Goal: Task Accomplishment & Management: Manage account settings

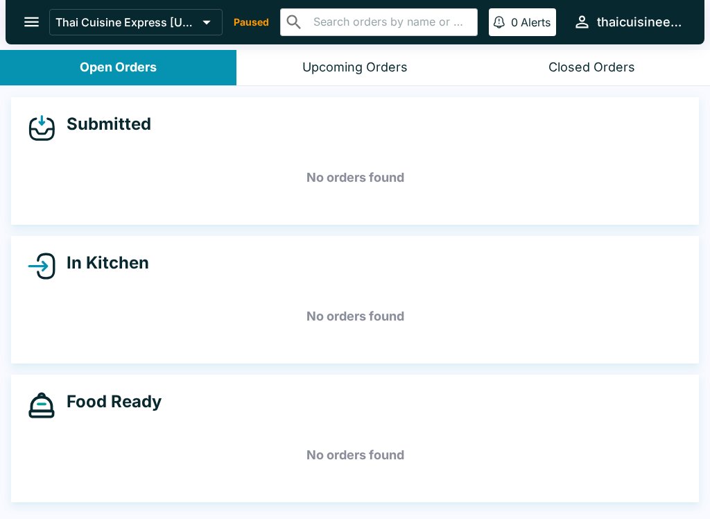
click at [24, 26] on icon "open drawer" at bounding box center [31, 21] width 19 height 19
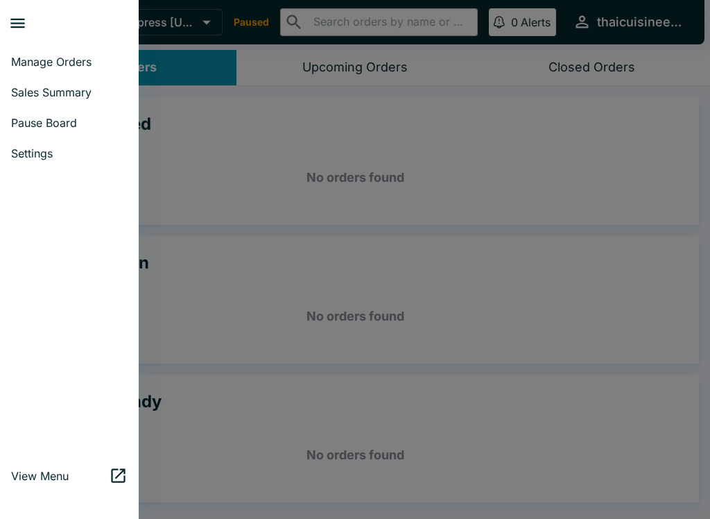
click at [57, 125] on span "Pause Board" at bounding box center [69, 123] width 116 height 14
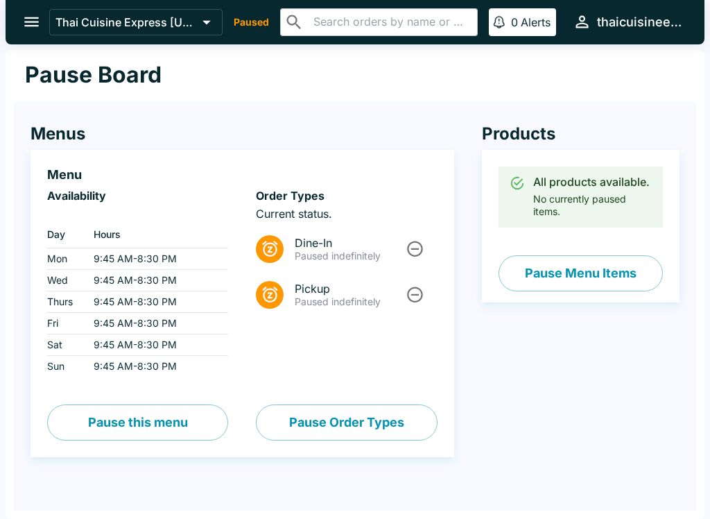
click at [410, 245] on icon "Unpause" at bounding box center [415, 248] width 19 height 19
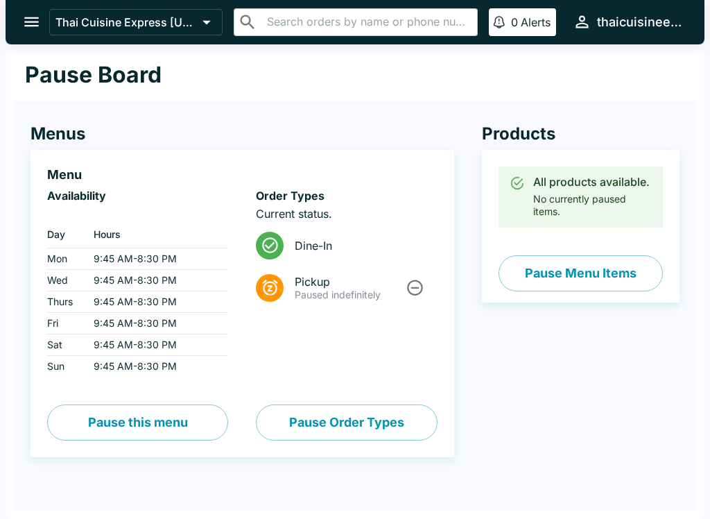
click at [468, 261] on div "Products All products available. No currently paused items. Pause Menu Items" at bounding box center [566, 290] width 225 height 389
click at [414, 290] on icon "Unpause" at bounding box center [415, 287] width 19 height 19
click at [575, 411] on div "Products All products available. No currently paused items. Pause Menu Items" at bounding box center [566, 290] width 225 height 389
click at [586, 270] on button "Pause Menu Items" at bounding box center [580, 273] width 164 height 36
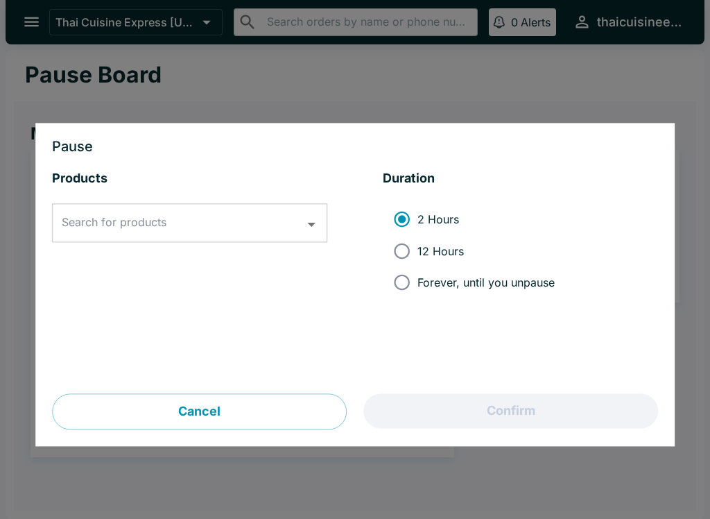
click at [214, 409] on button "Cancel" at bounding box center [199, 412] width 295 height 36
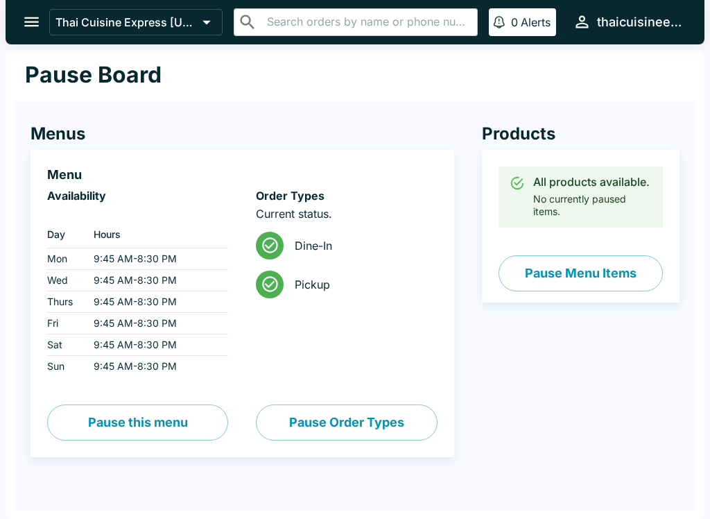
click at [27, 29] on icon "open drawer" at bounding box center [31, 21] width 19 height 19
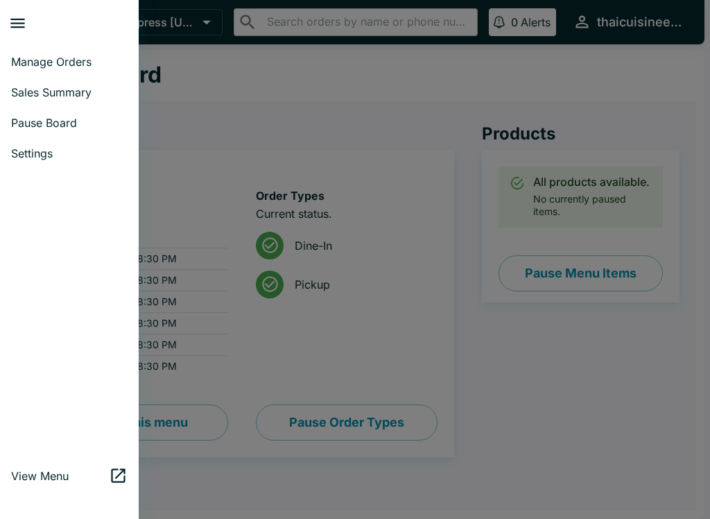
click at [81, 67] on span "Manage Orders" at bounding box center [69, 62] width 116 height 14
